Goal: Task Accomplishment & Management: Complete application form

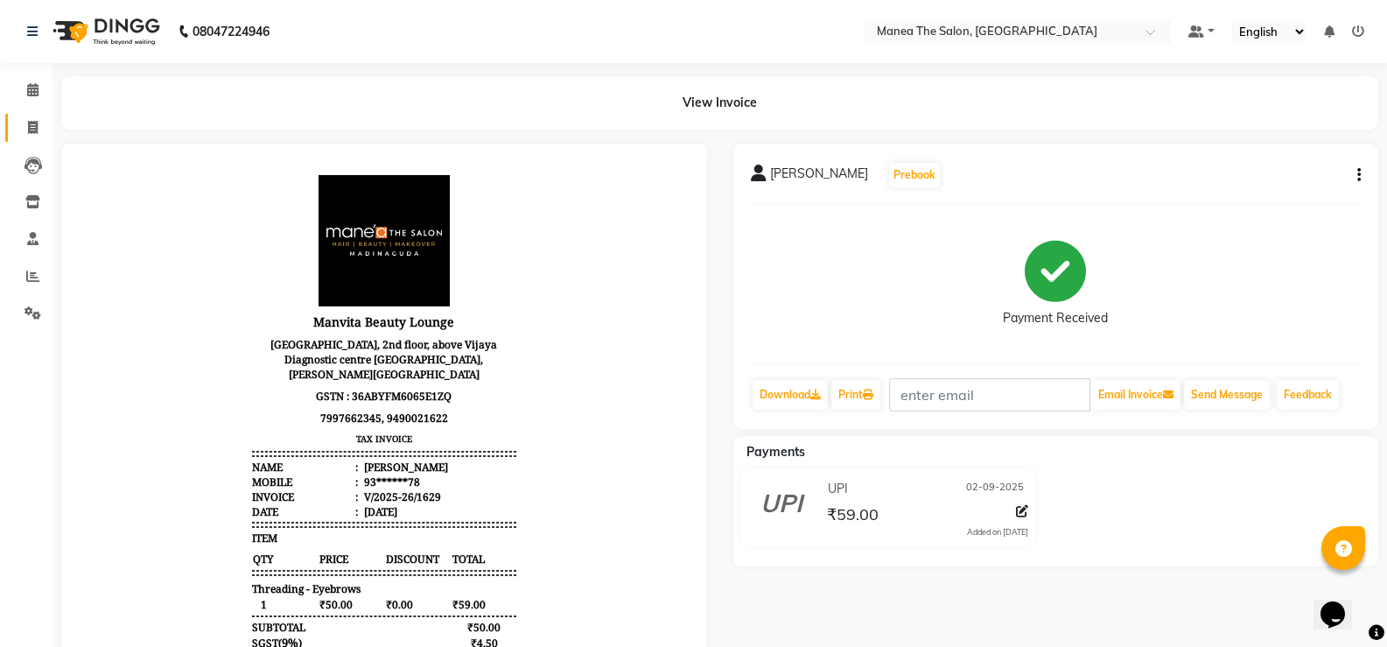
click at [34, 123] on icon at bounding box center [33, 127] width 10 height 13
select select "5514"
select select "service"
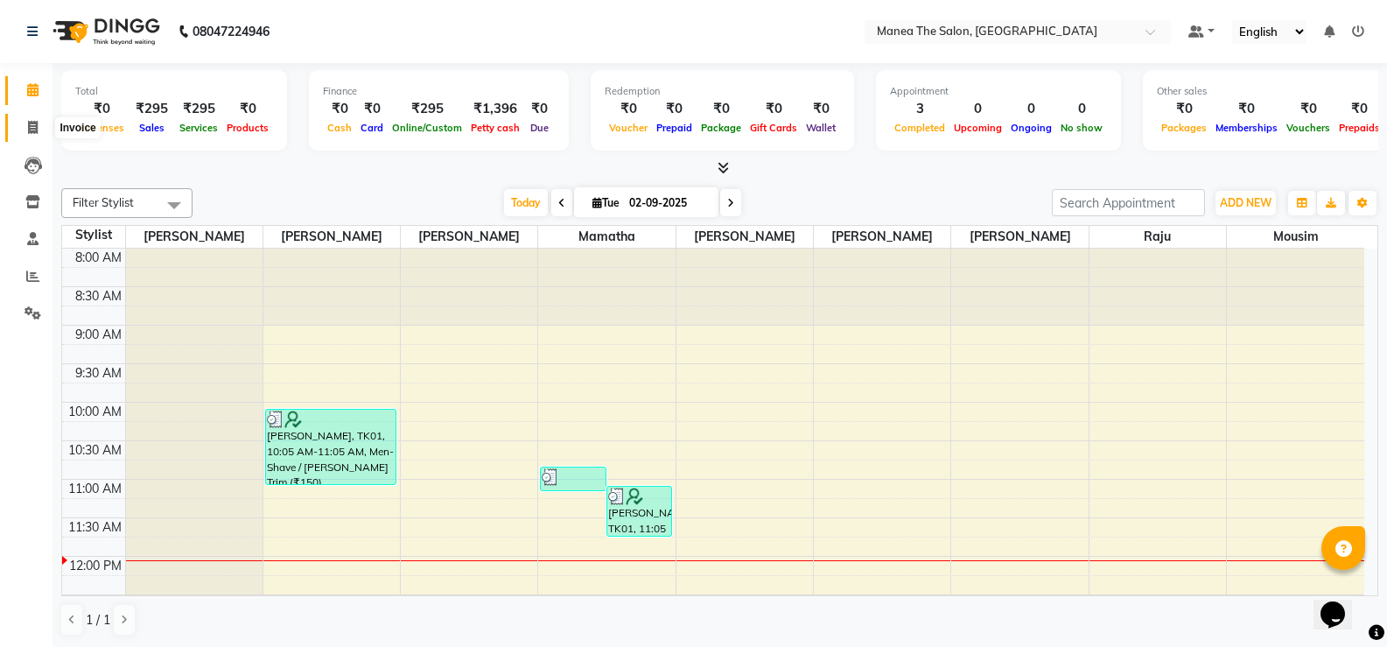
click at [28, 124] on icon at bounding box center [33, 127] width 10 height 13
select select "service"
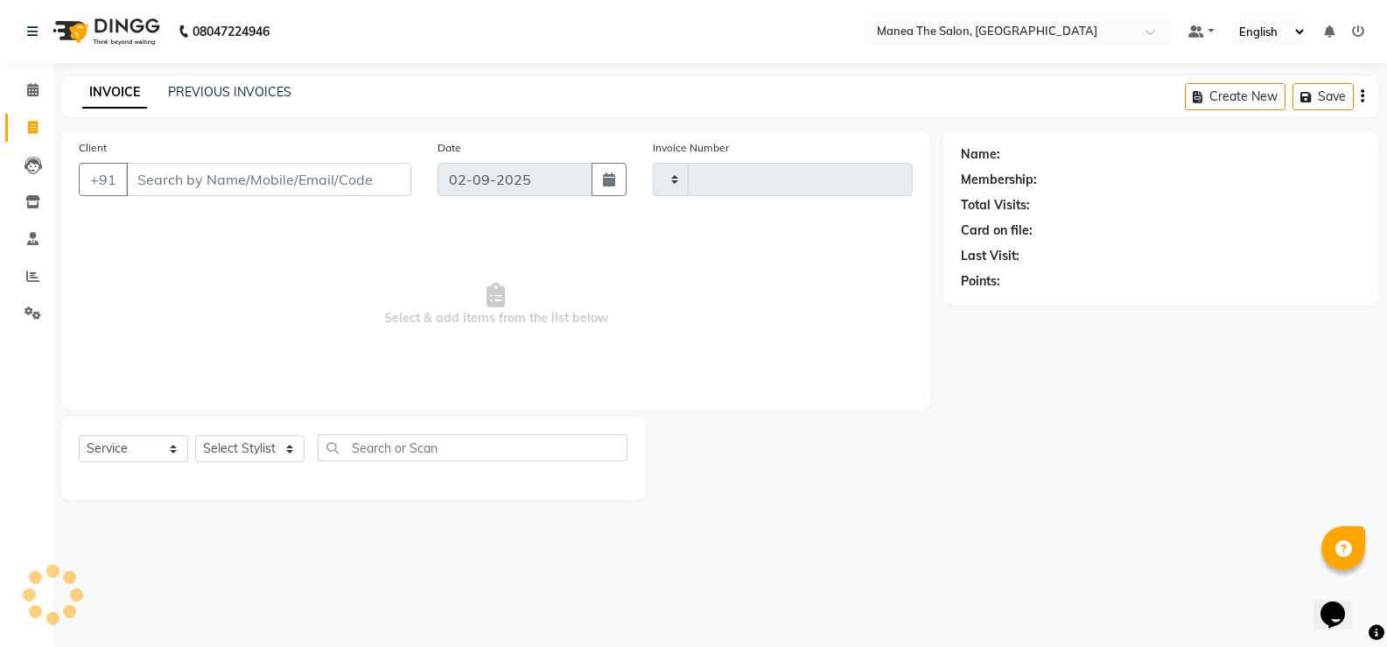
type input "1630"
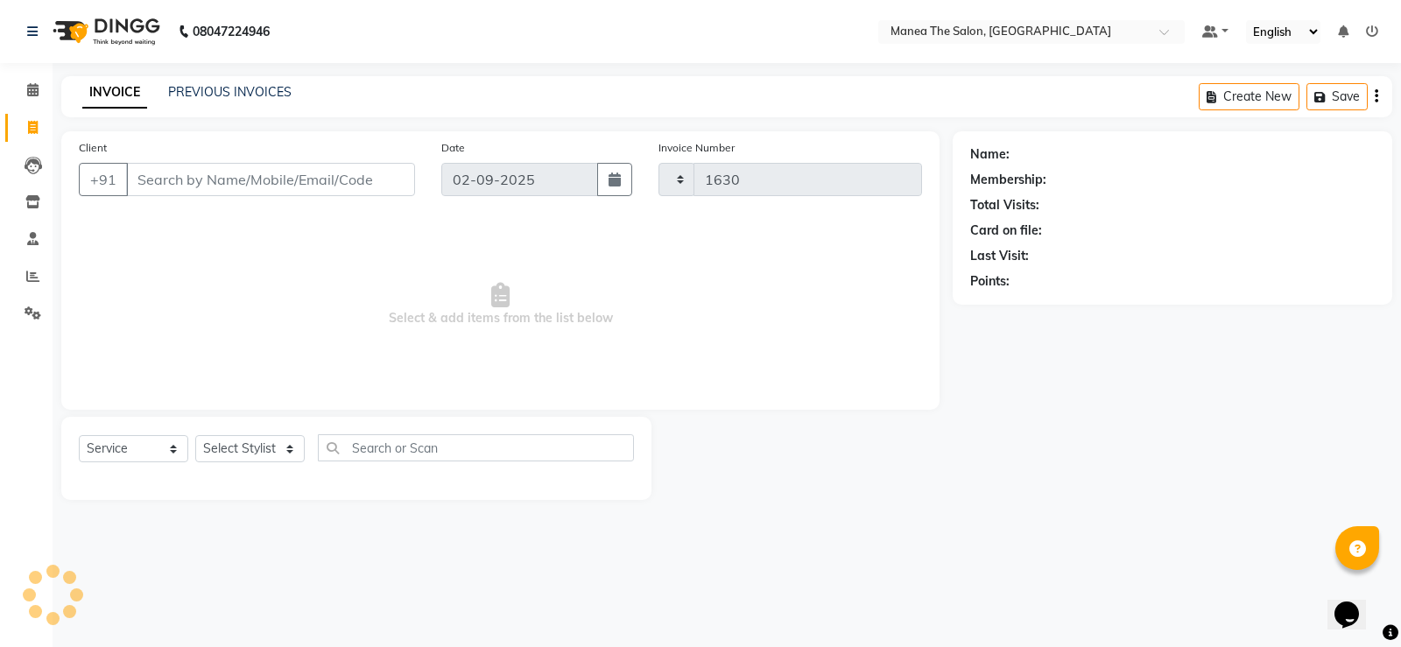
select select "5514"
click at [284, 446] on select "Select Stylist LuvPreeth Singh Mamatha Monalika mousim Raju Rehan Ali Rohith sa…" at bounding box center [249, 448] width 109 height 27
select select "81963"
click at [195, 435] on select "Select Stylist LuvPreeth Singh Mamatha Monalika mousim Raju Rehan Ali Rohith sa…" at bounding box center [249, 448] width 109 height 27
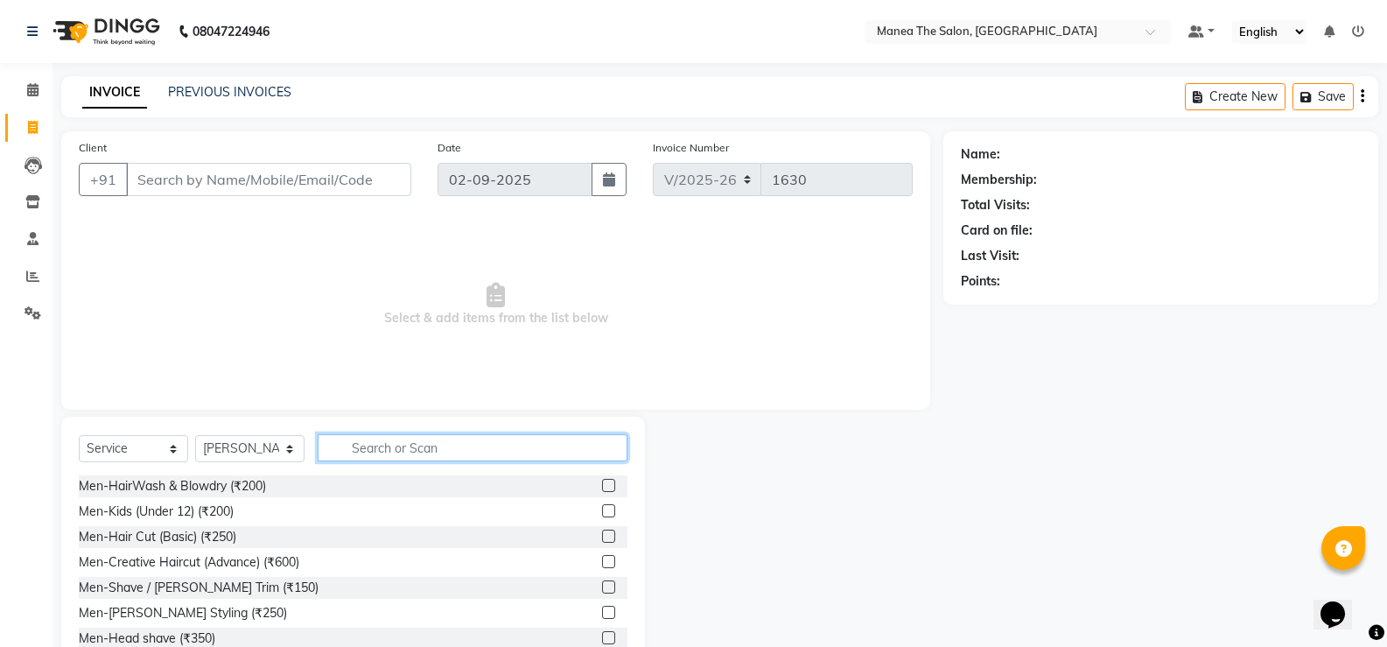
click at [454, 449] on input "text" at bounding box center [473, 447] width 310 height 27
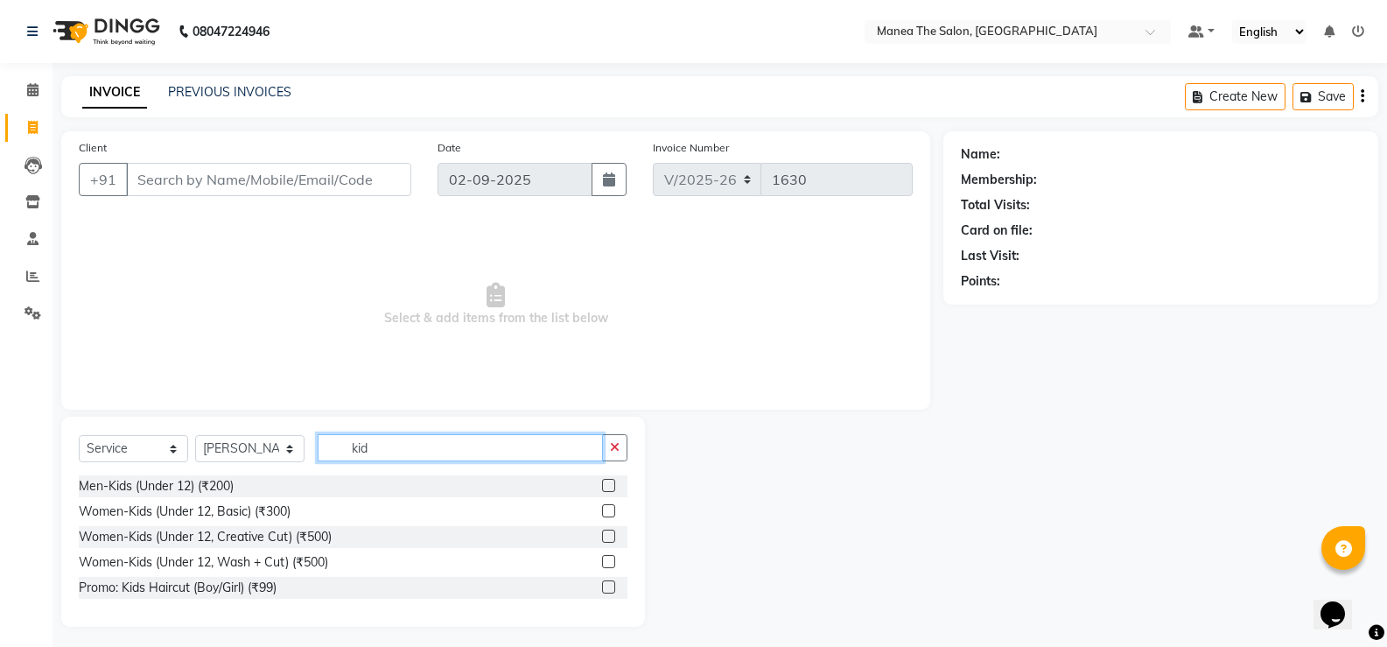
type input "kid"
click at [609, 536] on label at bounding box center [608, 536] width 13 height 13
click at [609, 536] on input "checkbox" at bounding box center [607, 536] width 11 height 11
click at [609, 536] on label at bounding box center [608, 536] width 13 height 13
click at [609, 536] on input "checkbox" at bounding box center [607, 536] width 11 height 11
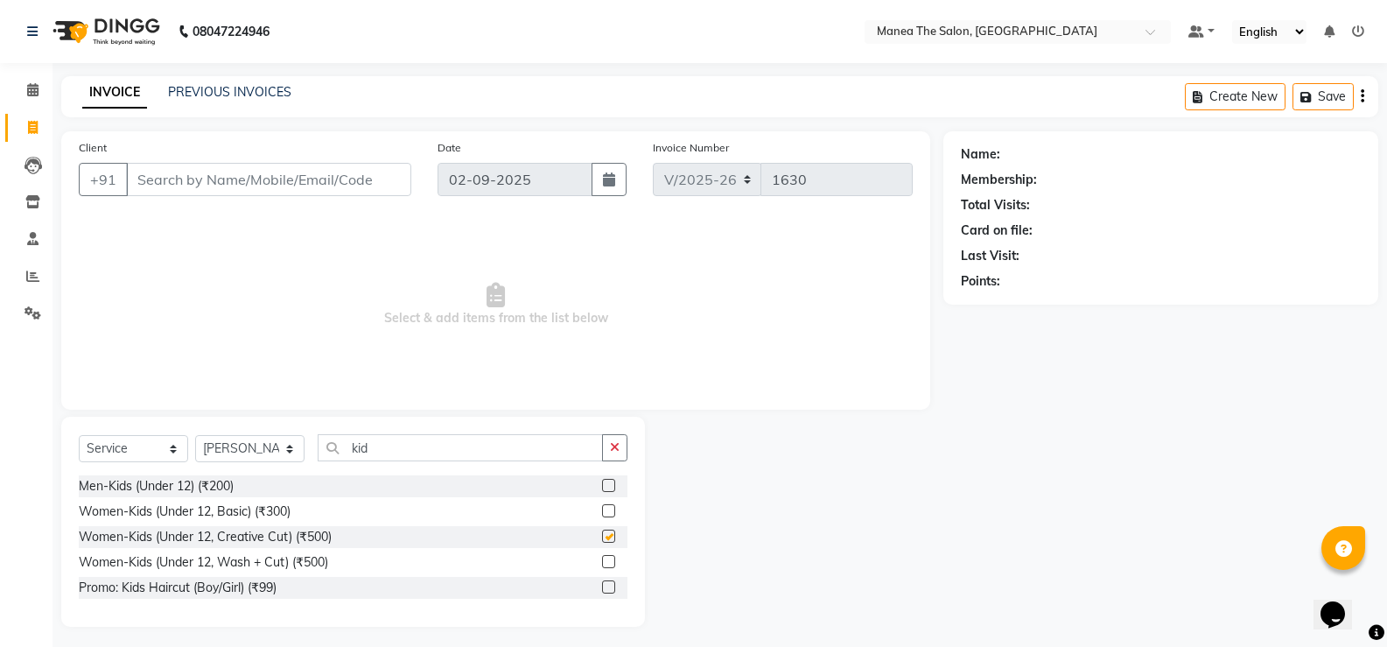
checkbox input "false"
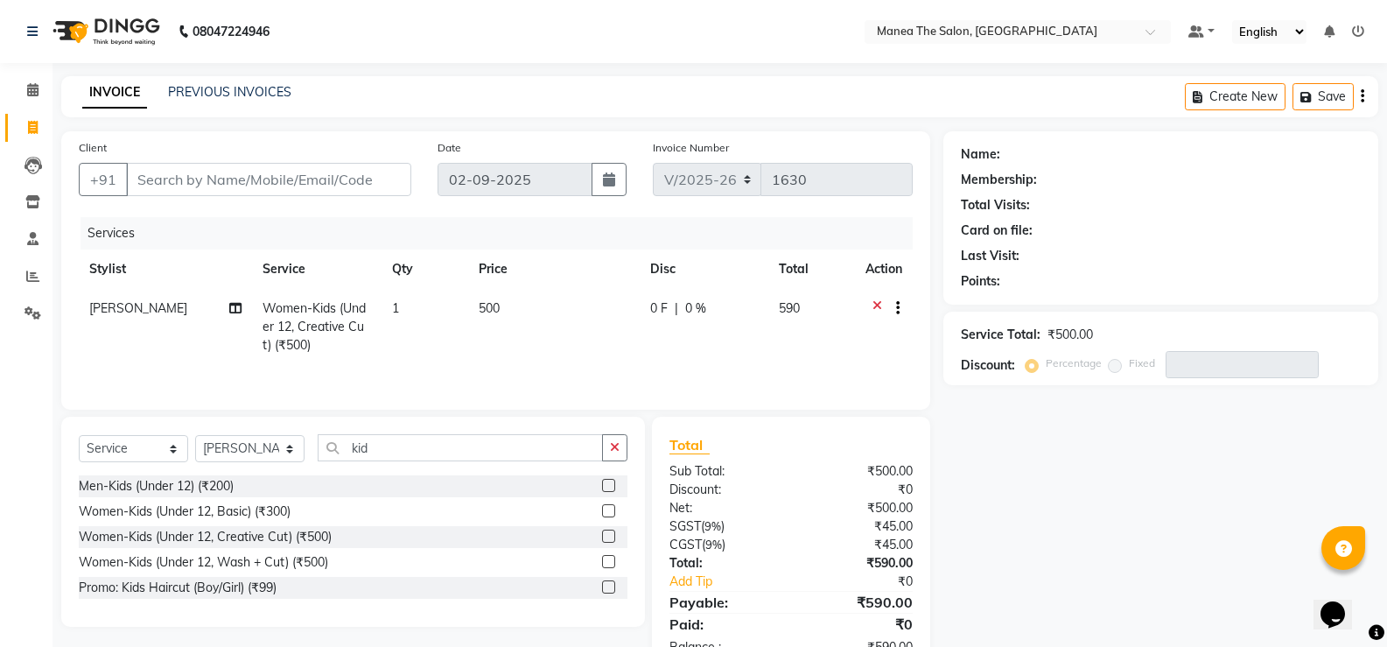
click at [610, 559] on label at bounding box center [608, 561] width 13 height 13
click at [610, 559] on input "checkbox" at bounding box center [607, 562] width 11 height 11
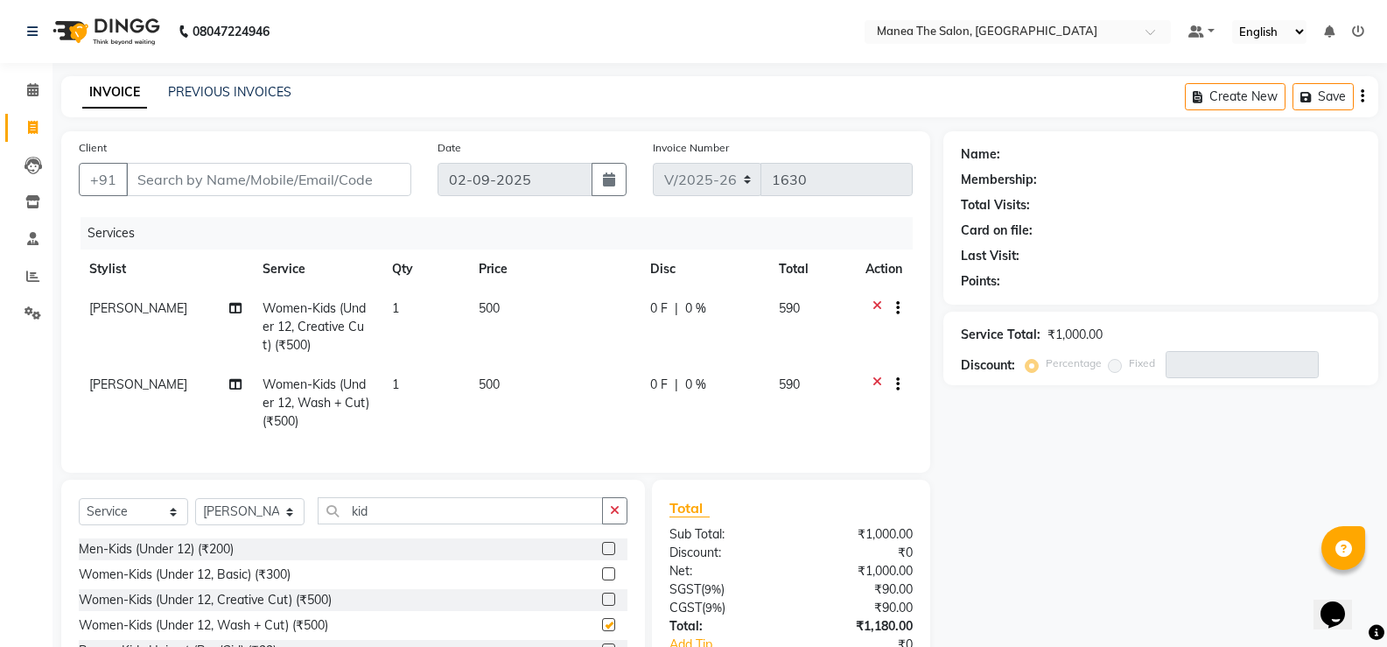
checkbox input "false"
click at [873, 383] on icon at bounding box center [878, 387] width 10 height 22
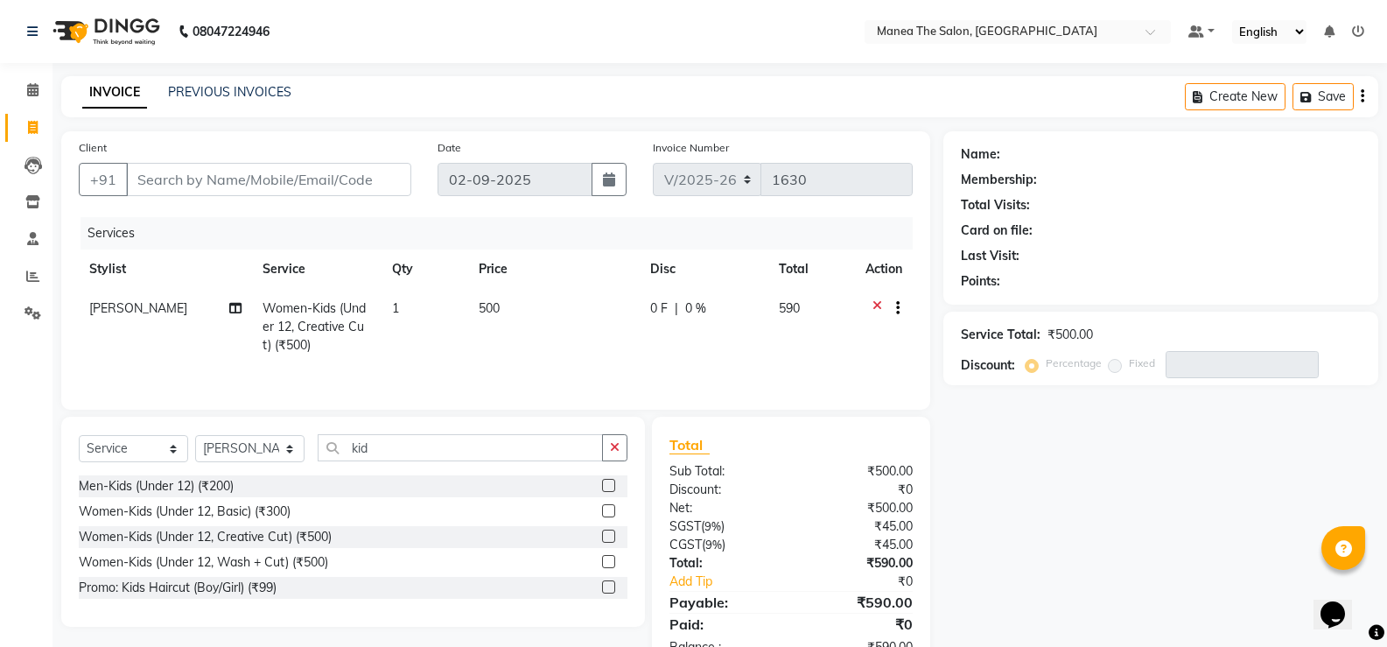
click at [878, 303] on icon at bounding box center [878, 310] width 10 height 22
